Goal: Transaction & Acquisition: Purchase product/service

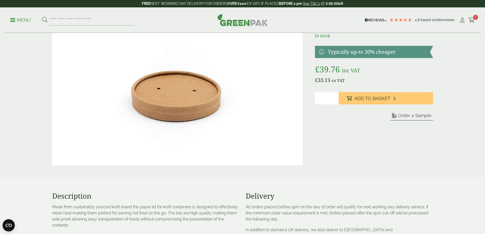
scroll to position [51, 0]
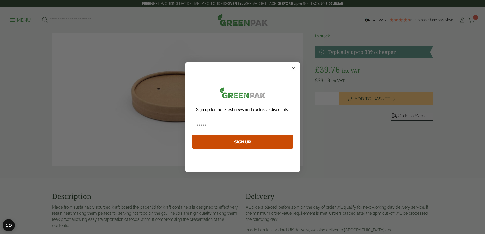
click at [294, 71] on circle "Close dialog" at bounding box center [293, 68] width 8 height 8
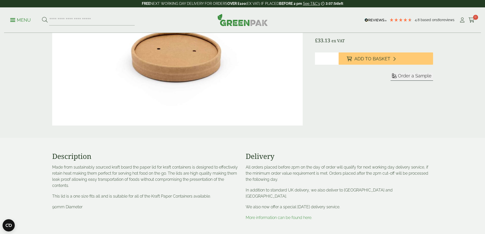
scroll to position [0, 0]
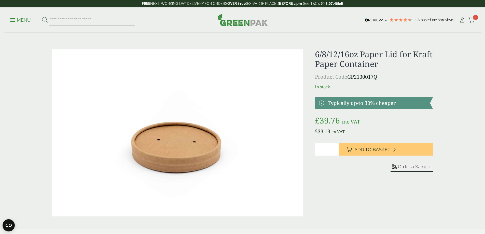
click at [384, 55] on h1 "6/8/12/16oz Paper Lid for Kraft Paper Container" at bounding box center [374, 59] width 118 height 20
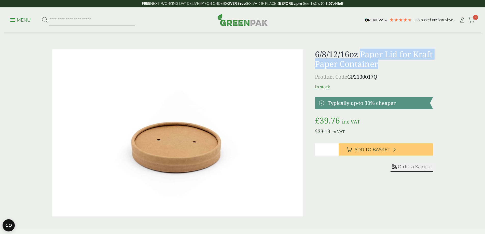
drag, startPoint x: 405, startPoint y: 65, endPoint x: 361, endPoint y: 53, distance: 45.5
click at [361, 53] on h1 "6/8/12/16oz Paper Lid for Kraft Paper Container" at bounding box center [374, 59] width 118 height 20
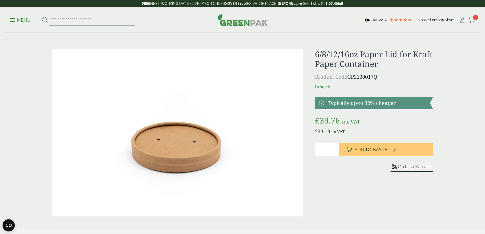
click at [111, 18] on input "search" at bounding box center [92, 20] width 86 height 11
type input "*"
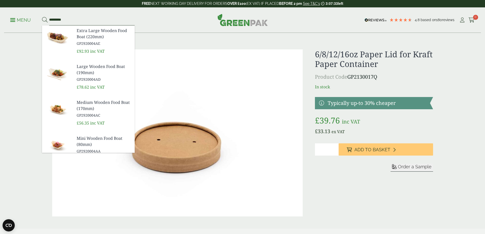
type input "*********"
click at [42, 17] on button at bounding box center [45, 20] width 6 height 7
